Goal: Obtain resource: Download file/media

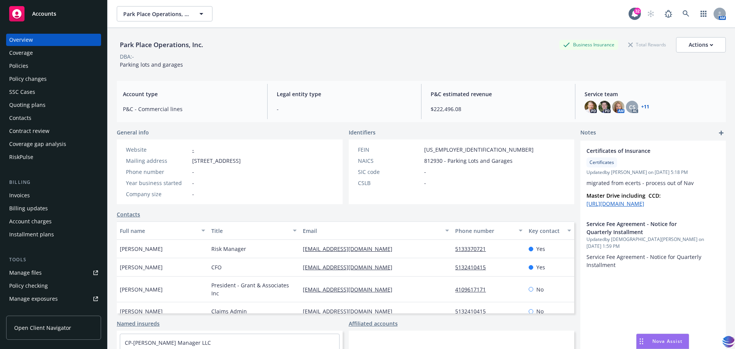
click at [25, 63] on div "Policies" at bounding box center [18, 66] width 19 height 12
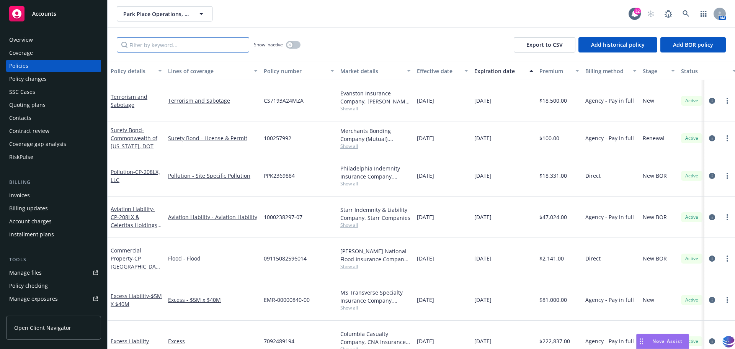
click at [154, 49] on input "Filter by keyword..." at bounding box center [183, 44] width 132 height 15
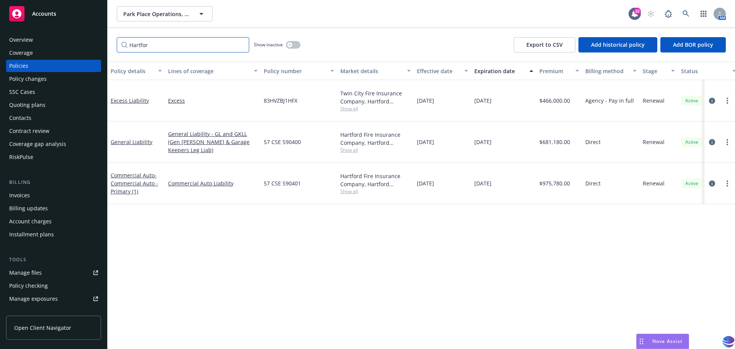
type input "Hartfor"
click at [22, 274] on div "Manage files" at bounding box center [25, 272] width 33 height 12
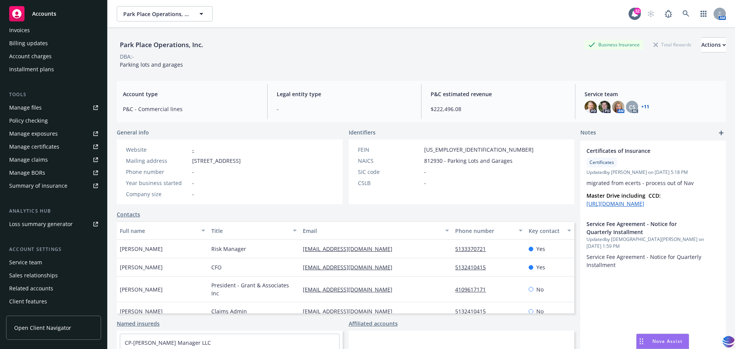
scroll to position [172, 0]
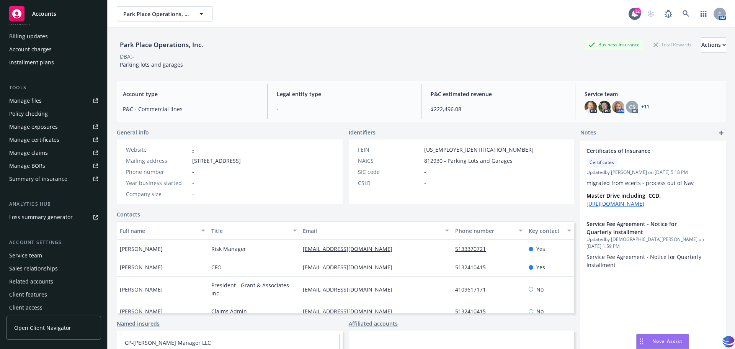
click at [30, 257] on div "Service team" at bounding box center [25, 255] width 33 height 12
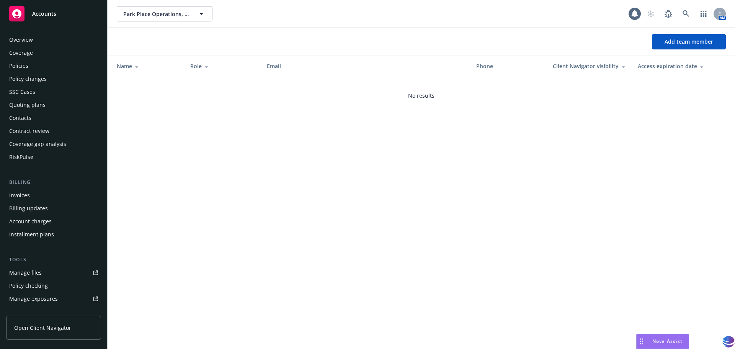
scroll to position [176, 0]
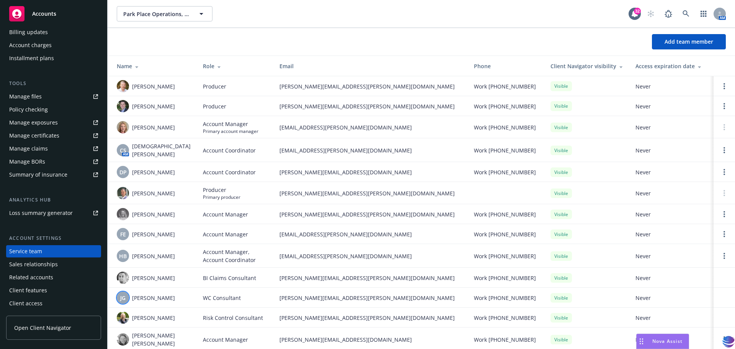
click at [126, 294] on span "JG" at bounding box center [122, 298] width 5 height 8
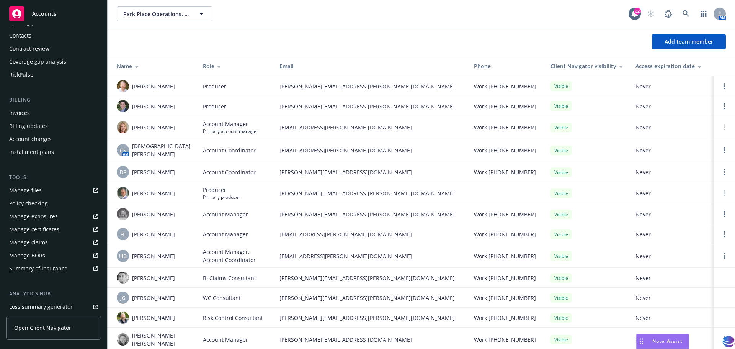
scroll to position [0, 0]
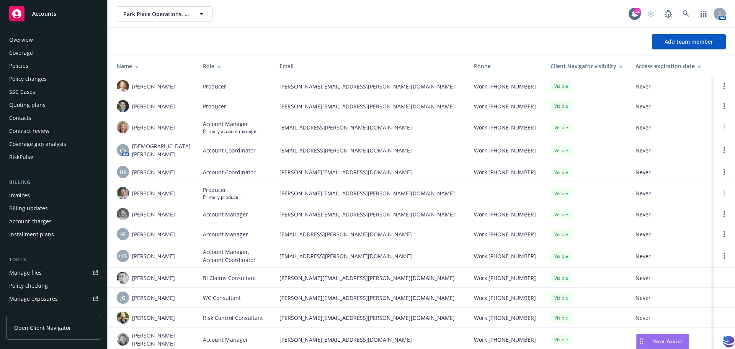
click at [29, 54] on div "Coverage" at bounding box center [21, 53] width 24 height 12
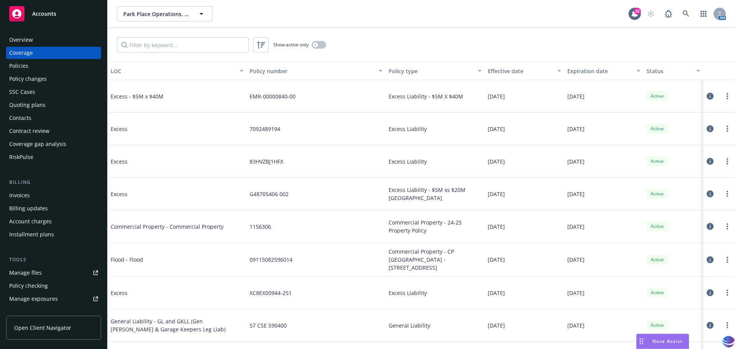
click at [27, 67] on div "Policies" at bounding box center [18, 66] width 19 height 12
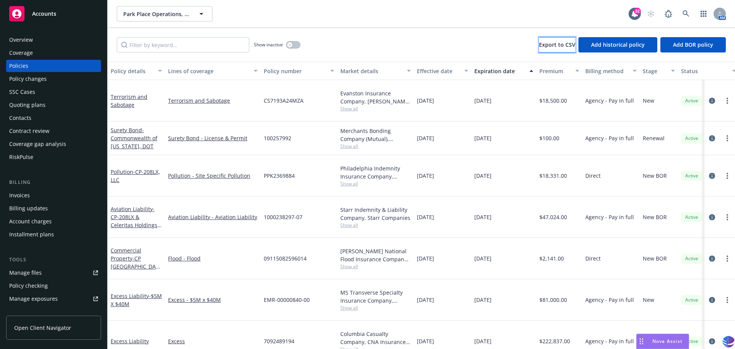
click at [545, 49] on button "Export to CSV" at bounding box center [557, 44] width 36 height 15
